Goal: Task Accomplishment & Management: Manage account settings

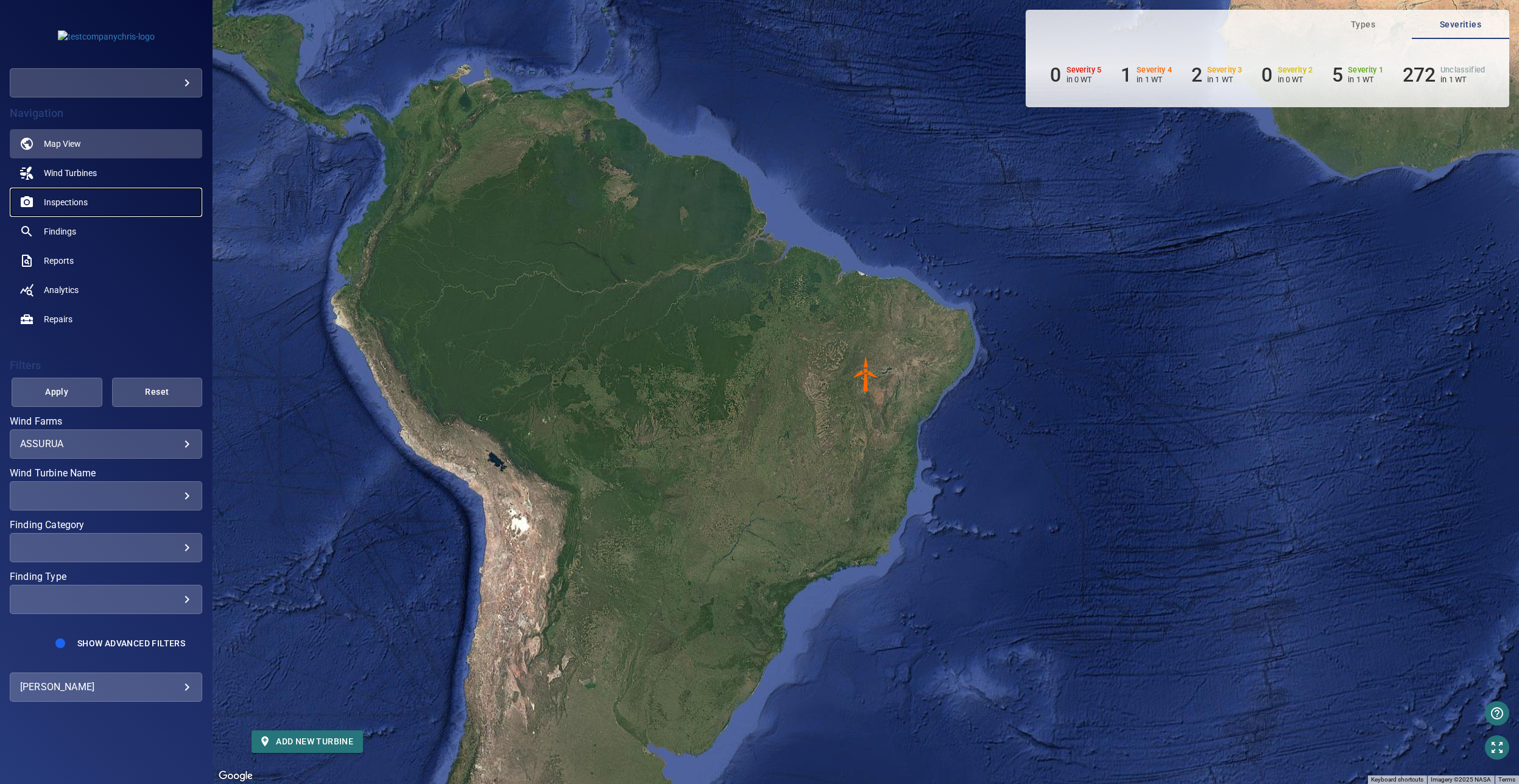
click at [73, 203] on span "Inspections" at bounding box center [66, 202] width 44 height 12
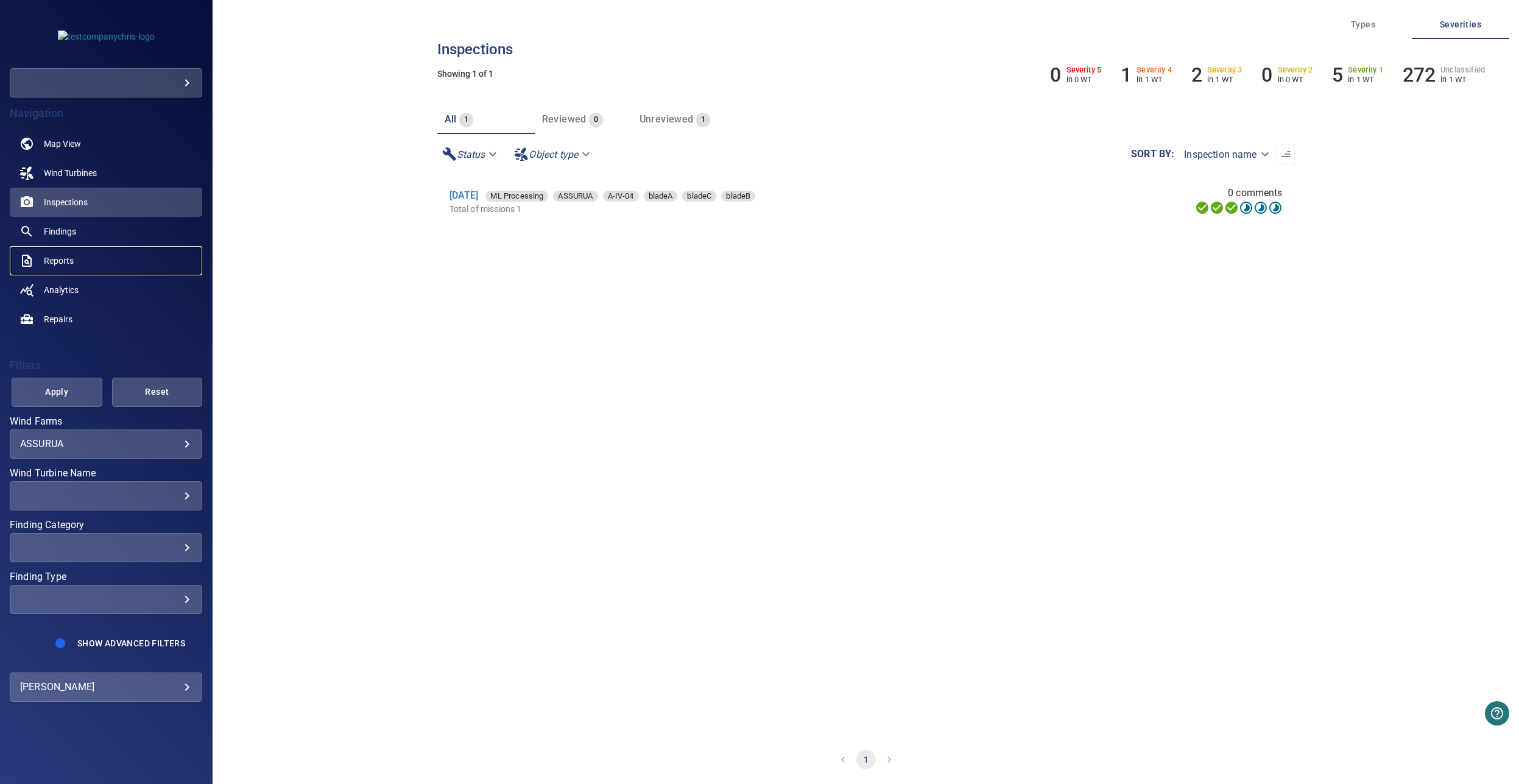
click at [66, 265] on span "Reports" at bounding box center [59, 261] width 29 height 12
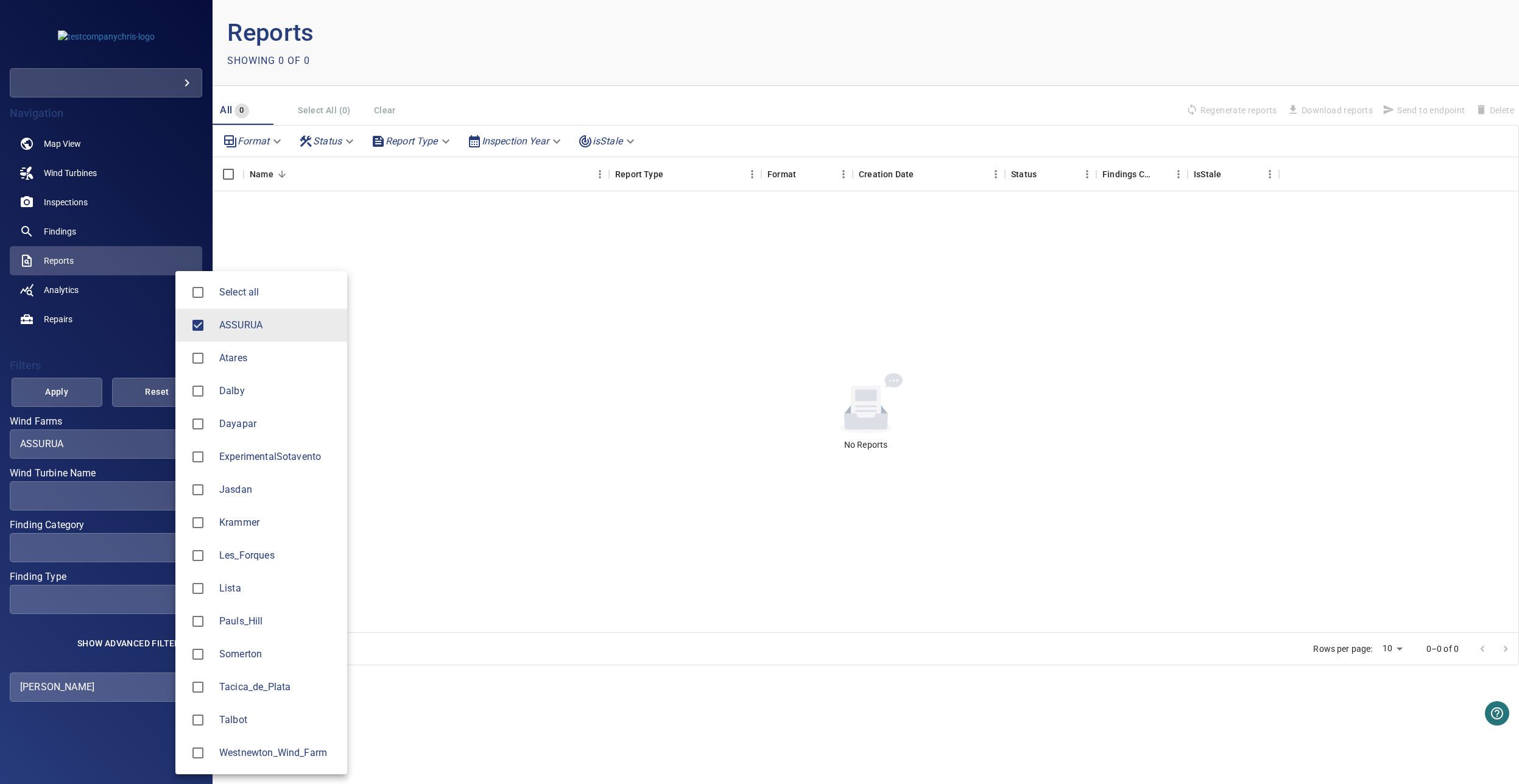
click at [78, 438] on body "**********" at bounding box center [760, 392] width 1519 height 784
click at [236, 295] on span "Select all" at bounding box center [278, 292] width 119 height 15
type input "**********"
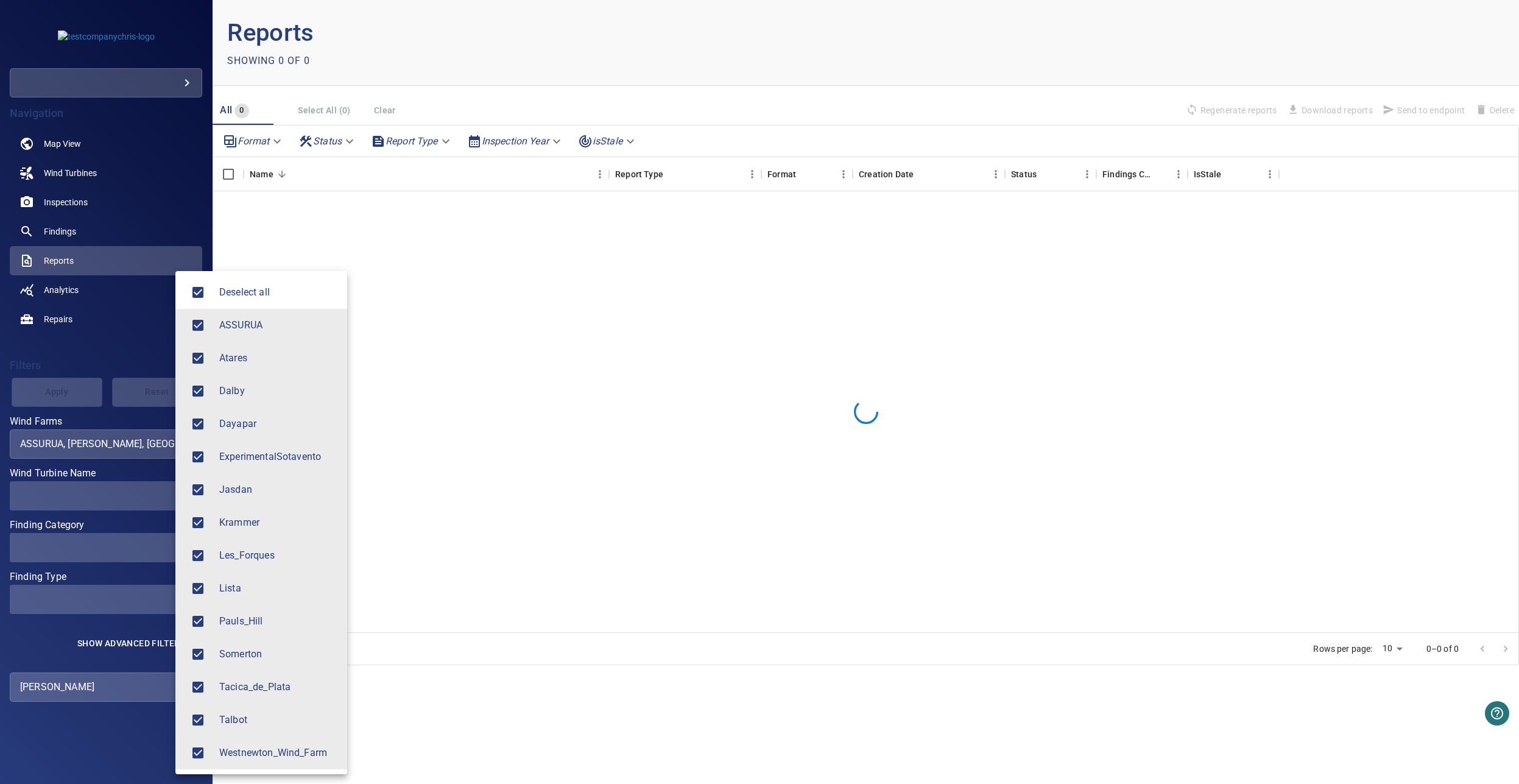
click at [459, 267] on div at bounding box center [760, 392] width 1519 height 784
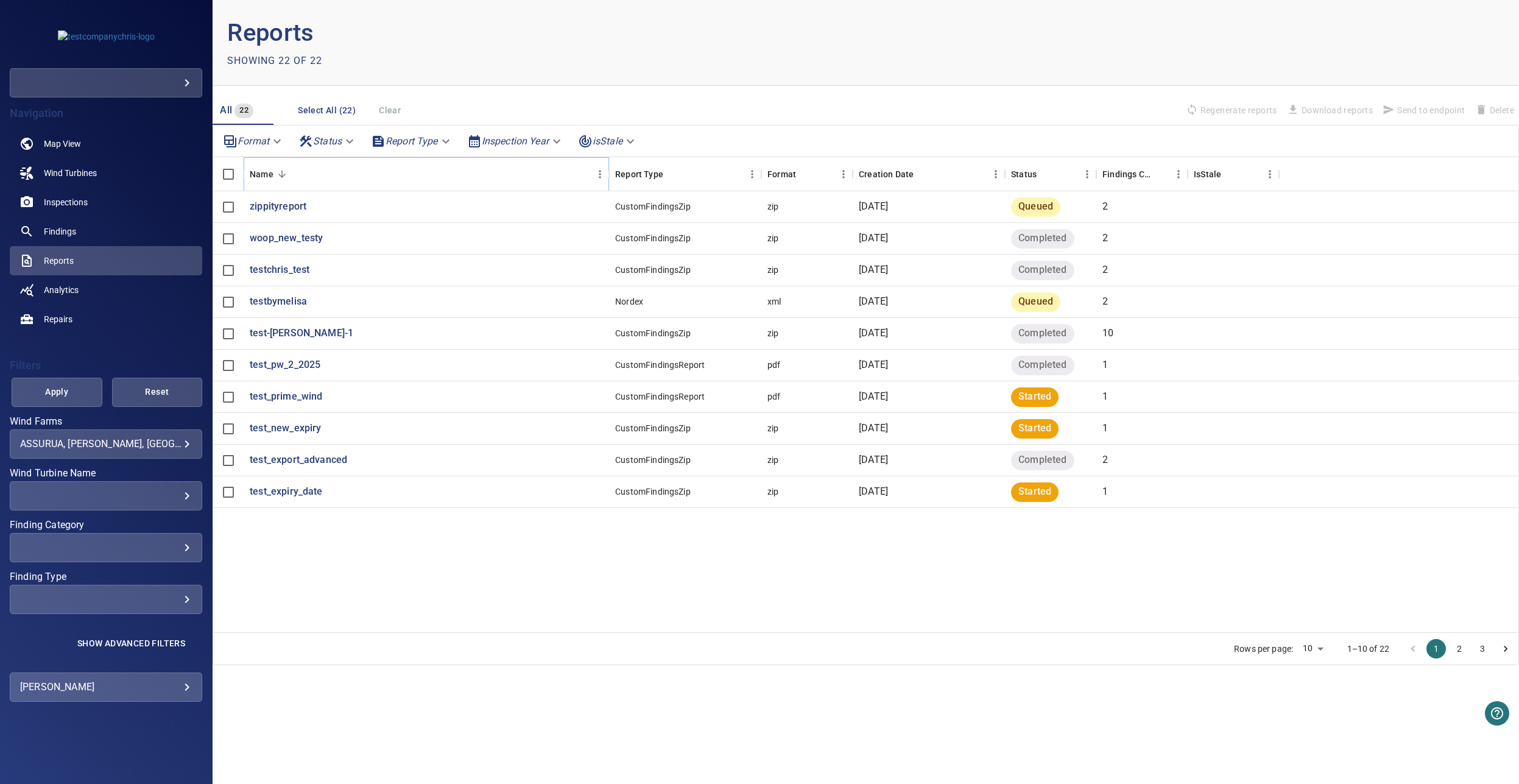
click at [596, 177] on icon "Menu" at bounding box center [600, 174] width 12 height 12
click at [553, 224] on span "Manage columns" at bounding box center [545, 231] width 110 height 15
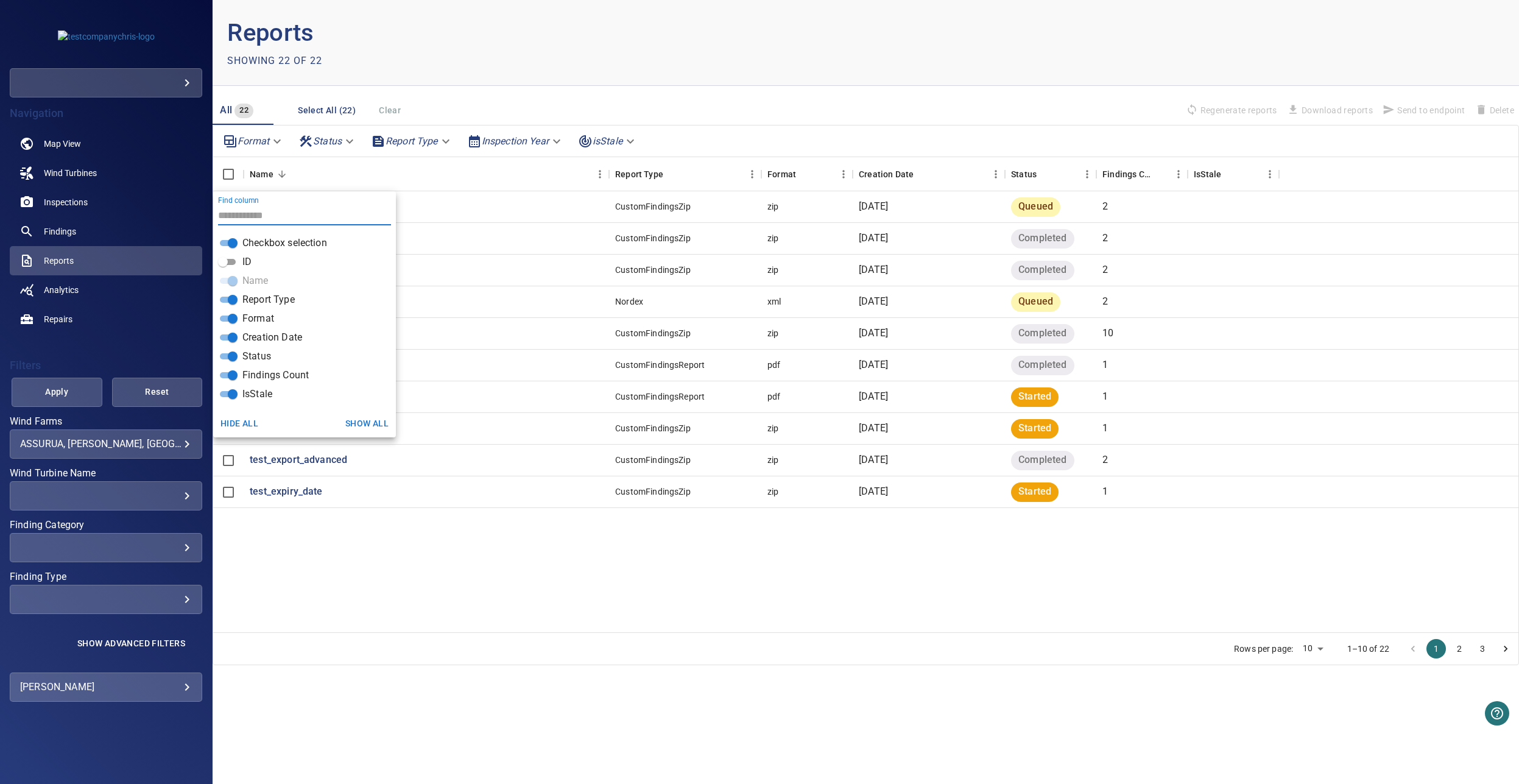
click at [225, 257] on span at bounding box center [222, 262] width 15 height 15
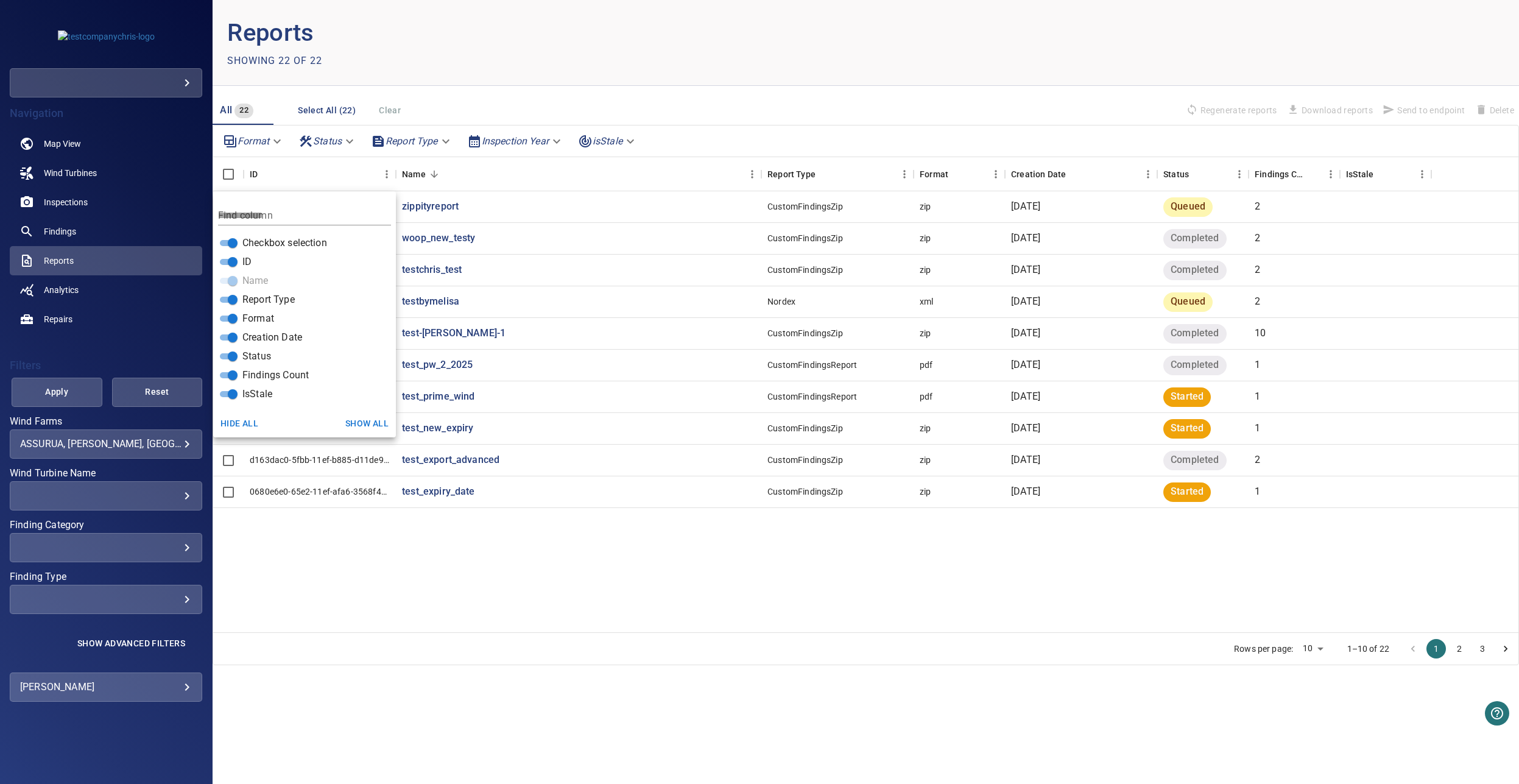
scroll to position [2, 0]
click at [440, 558] on div "0665f017-daa3-4ccd-a32f-4c5953b10813 zippityreport CustomFindingsZip zip [DATE]…" at bounding box center [866, 412] width 1305 height 441
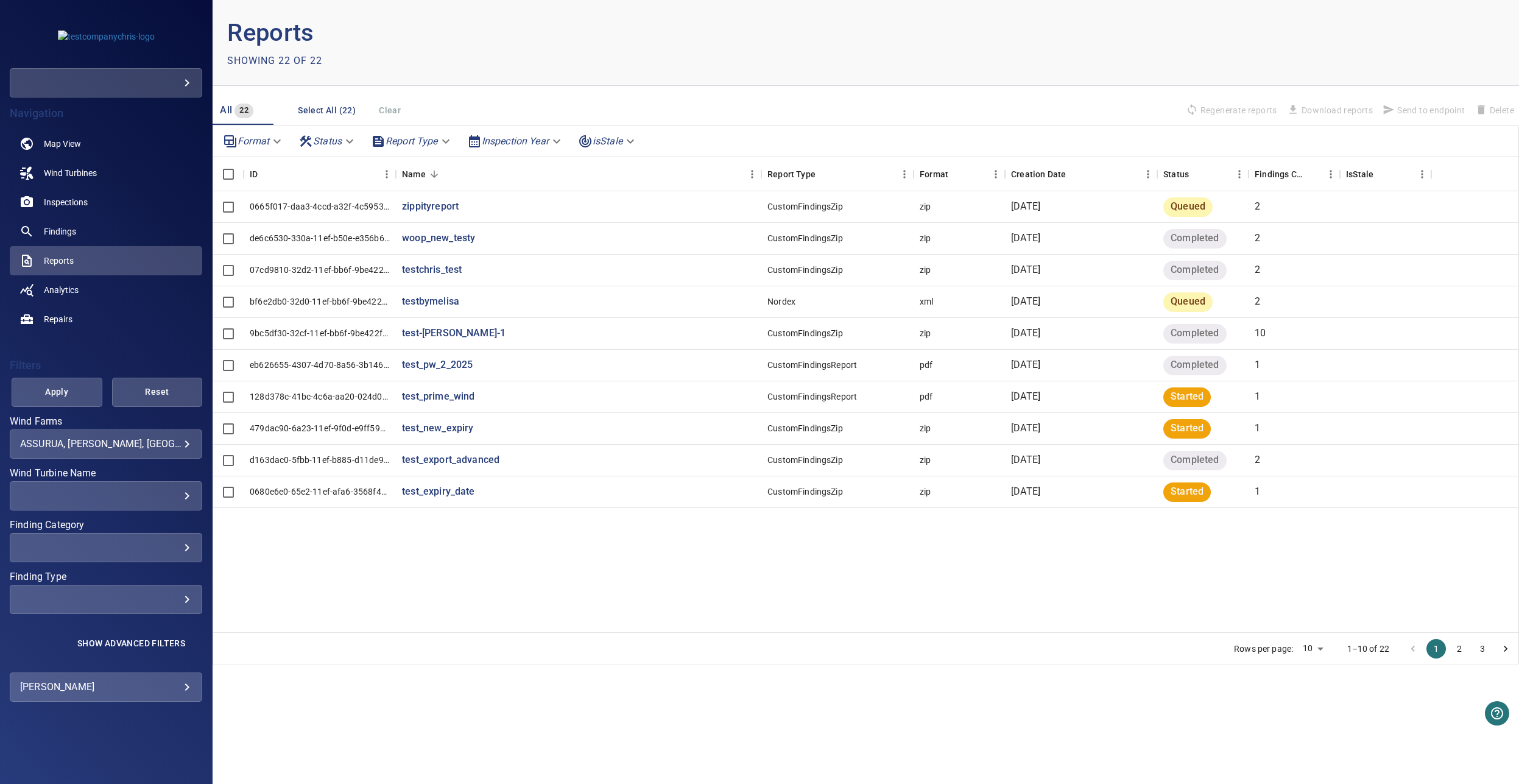
click at [1461, 647] on button "2" at bounding box center [1460, 649] width 20 height 20
